Goal: Task Accomplishment & Management: Manage account settings

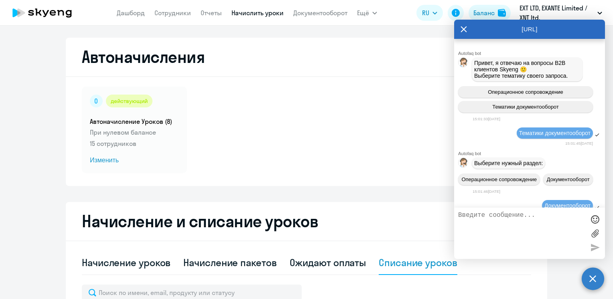
select select "50"
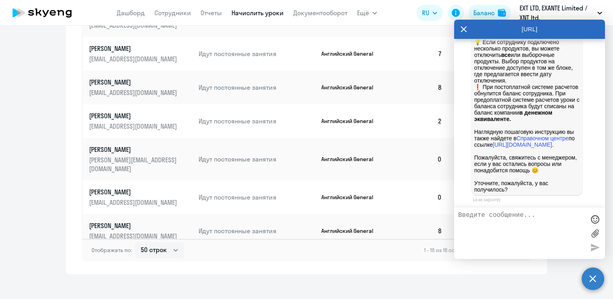
scroll to position [20030, 0]
click at [169, 10] on link "Сотрудники" at bounding box center [173, 13] width 37 height 8
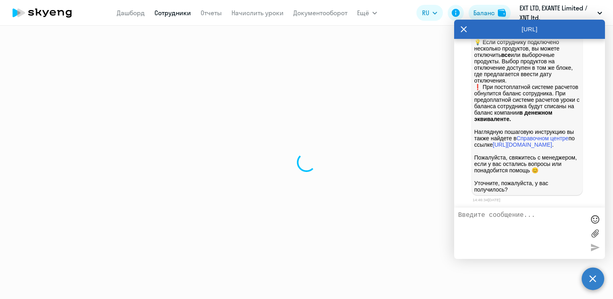
select select "30"
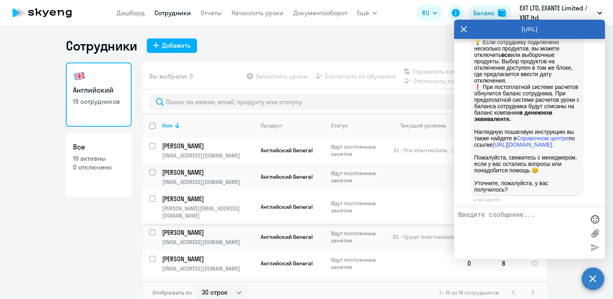
click at [149, 200] on input "select row 6697572" at bounding box center [157, 204] width 16 height 16
checkbox input "true"
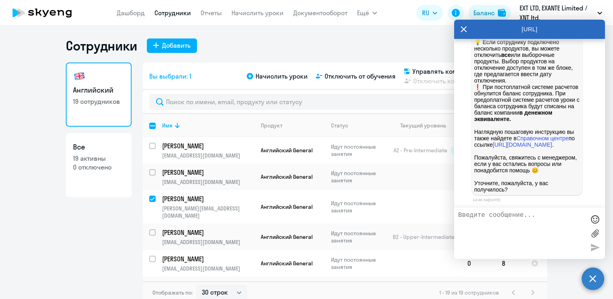
scroll to position [20151, 0]
click at [372, 77] on span "Отключить от обучения" at bounding box center [360, 76] width 71 height 10
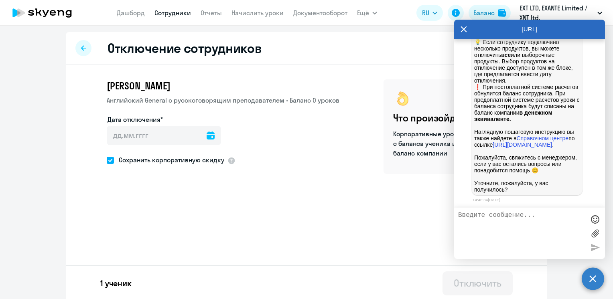
click at [207, 134] on icon at bounding box center [211, 136] width 8 height 8
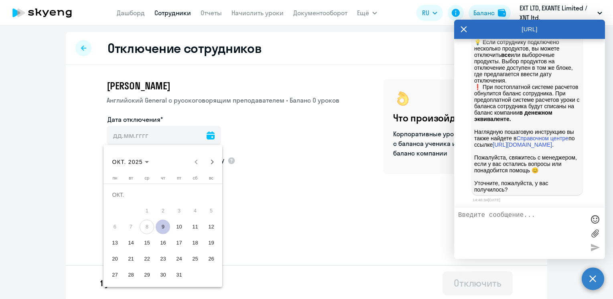
click at [163, 229] on span "9" at bounding box center [163, 227] width 14 height 14
type input "[DATE]"
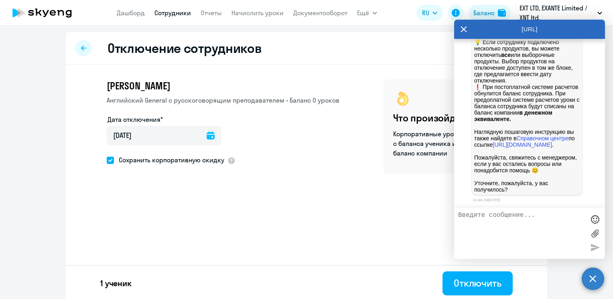
click at [191, 158] on span "Сохранить корпоративную скидку" at bounding box center [169, 160] width 110 height 10
click at [107, 160] on input "Сохранить корпоративную скидку" at bounding box center [106, 160] width 0 height 0
checkbox input "false"
click at [466, 281] on div "Отключить" at bounding box center [478, 283] width 48 height 13
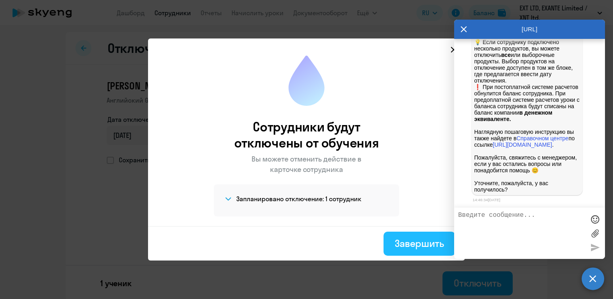
click at [399, 243] on div "Завершить" at bounding box center [419, 243] width 49 height 13
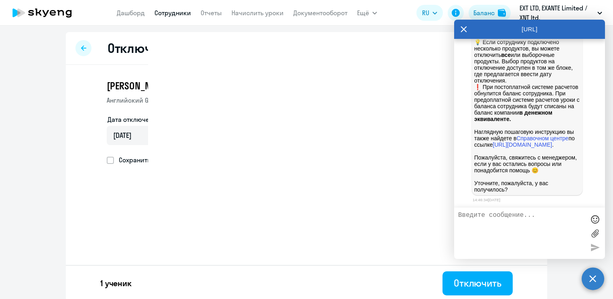
select select "30"
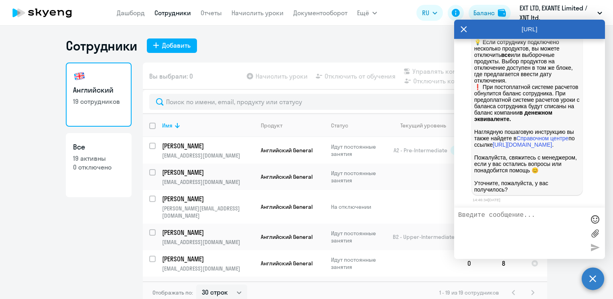
scroll to position [20351, 0]
click at [502, 230] on textarea at bounding box center [521, 233] width 127 height 43
click at [499, 232] on textarea at bounding box center [521, 233] width 127 height 43
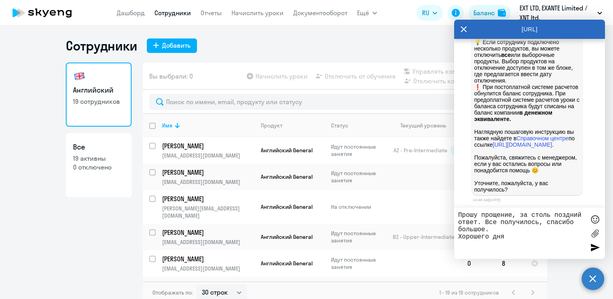
type textarea "Прошу прощение, за столь поздний ответ. Все получилось, спасибо большое. Хороше…"
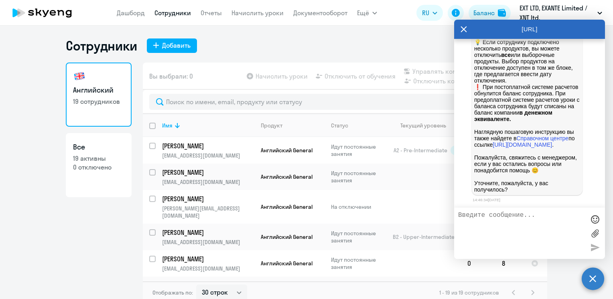
scroll to position [20397, 0]
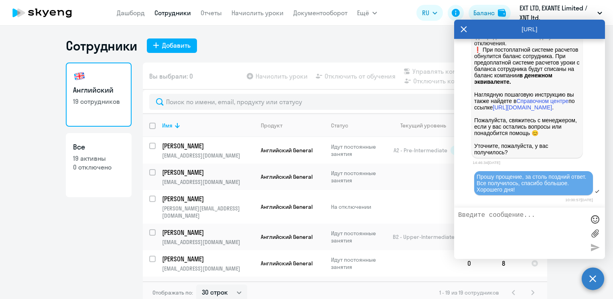
click at [461, 28] on icon at bounding box center [464, 29] width 6 height 19
